Goal: Transaction & Acquisition: Purchase product/service

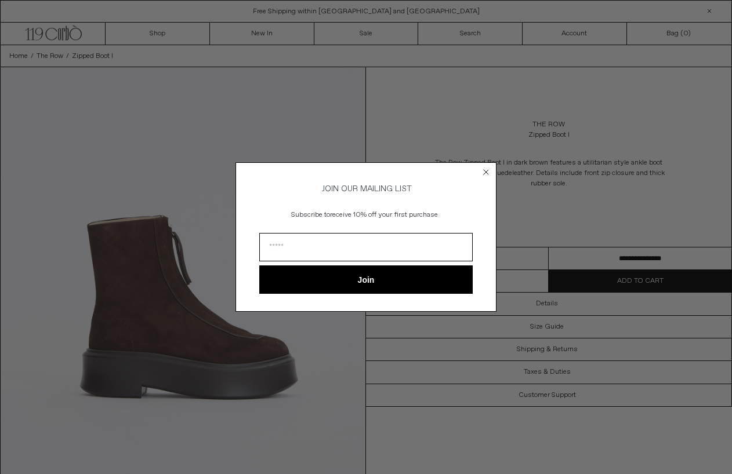
click at [487, 170] on circle "Close dialog" at bounding box center [486, 171] width 11 height 11
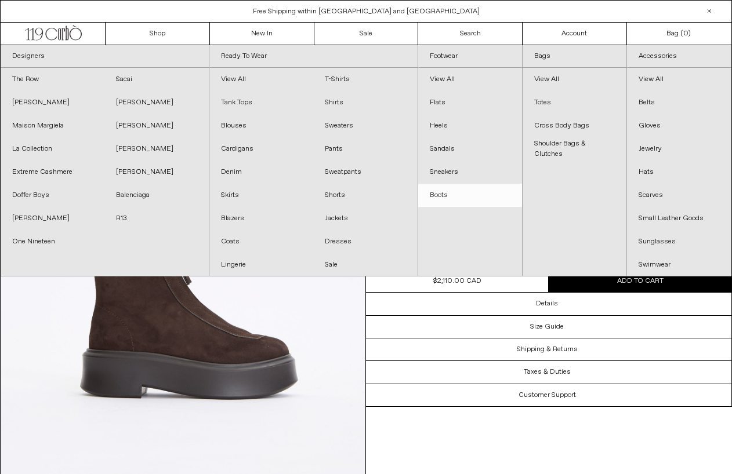
click at [449, 190] on link "Boots" at bounding box center [470, 195] width 104 height 23
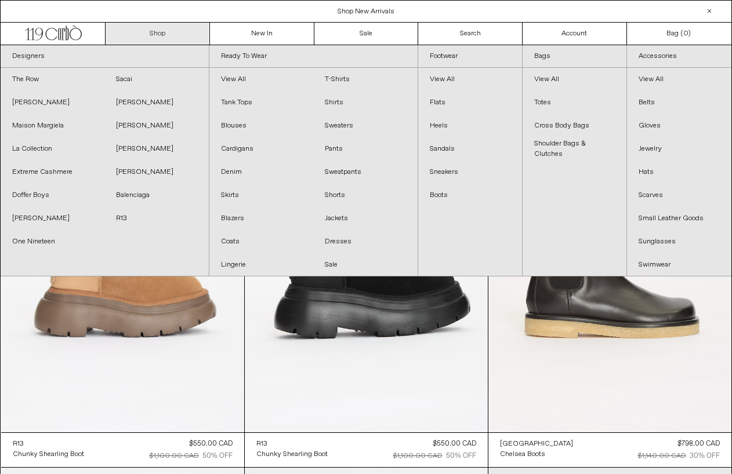
click at [169, 34] on link "Shop" at bounding box center [158, 34] width 104 height 22
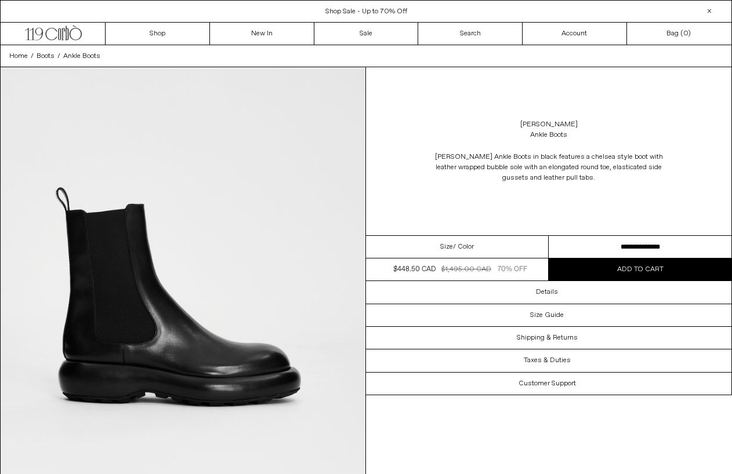
click at [497, 248] on div "Size / Color" at bounding box center [457, 247] width 183 height 23
click at [458, 249] on span "/ Color" at bounding box center [463, 247] width 21 height 10
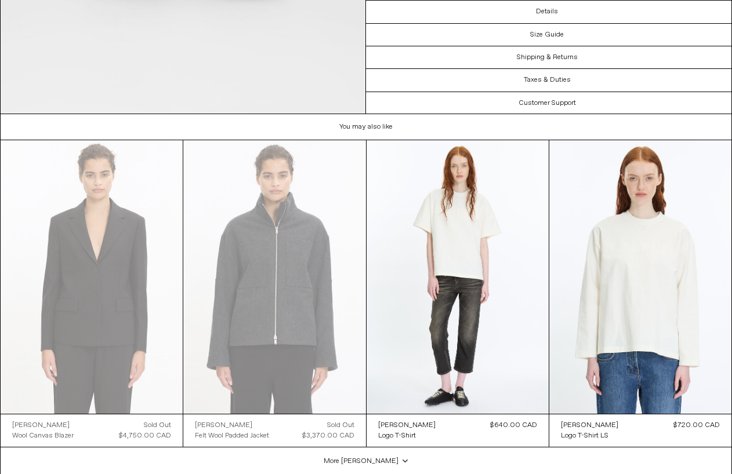
scroll to position [1827, 0]
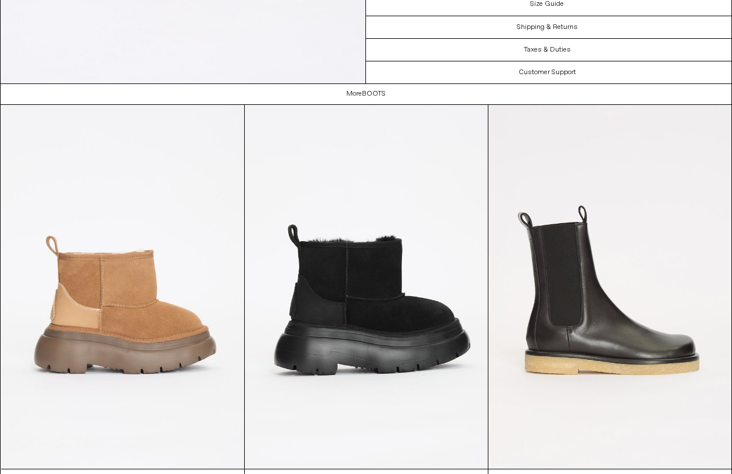
scroll to position [2303, 0]
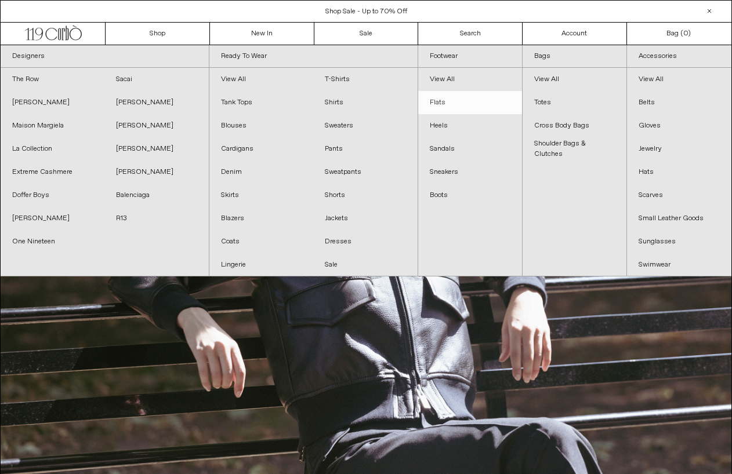
click at [451, 106] on link "Flats" at bounding box center [470, 102] width 104 height 23
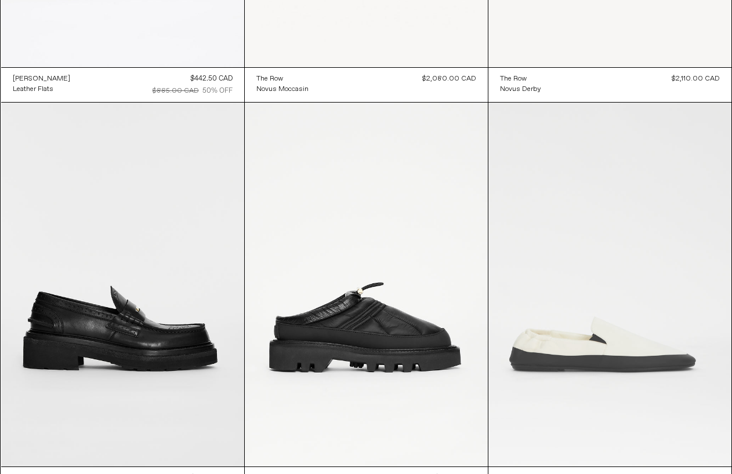
scroll to position [1235, 0]
